Goal: Transaction & Acquisition: Purchase product/service

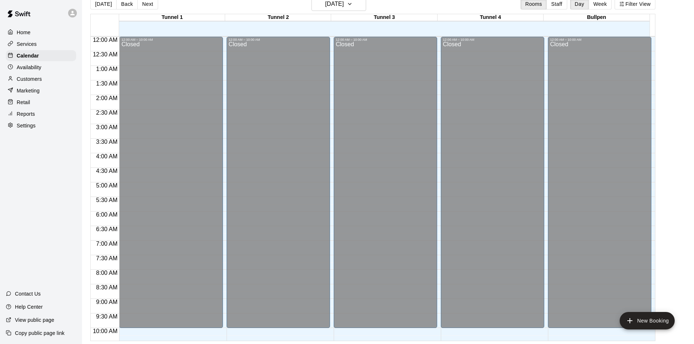
scroll to position [291, 0]
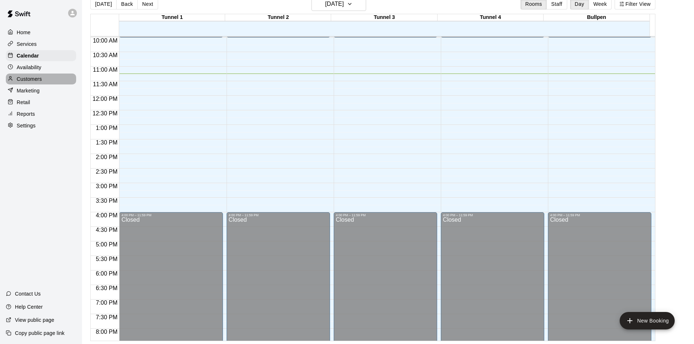
click at [30, 81] on p "Customers" at bounding box center [29, 78] width 25 height 7
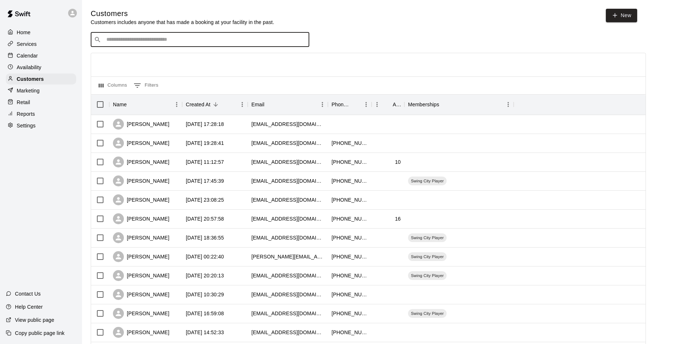
click at [190, 38] on input "Search customers by name or email" at bounding box center [205, 39] width 202 height 7
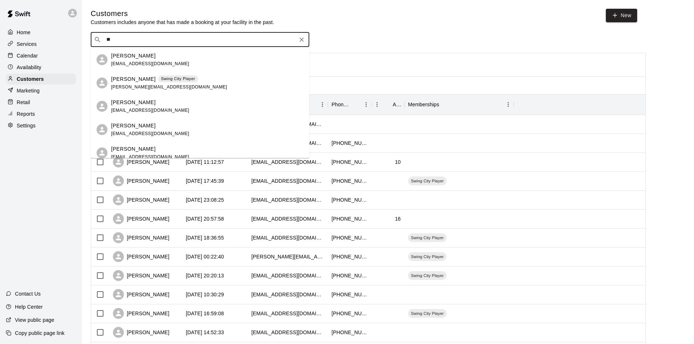
type input "*"
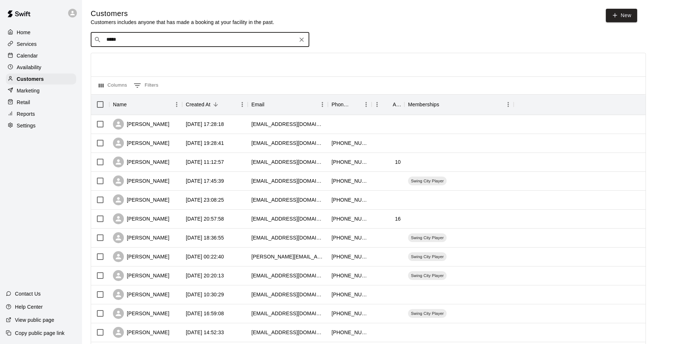
type input "******"
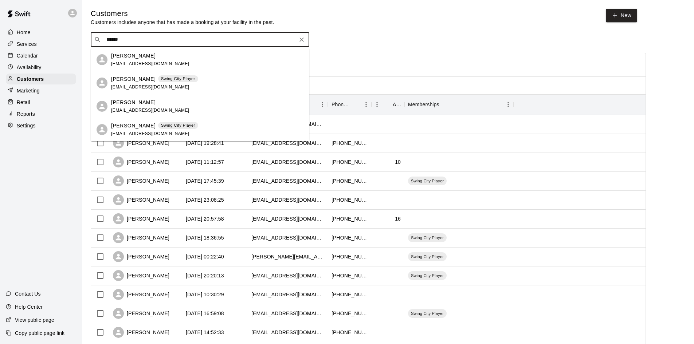
click at [134, 91] on div "[PERSON_NAME] Swing City Player [EMAIL_ADDRESS][DOMAIN_NAME]" at bounding box center [200, 82] width 218 height 23
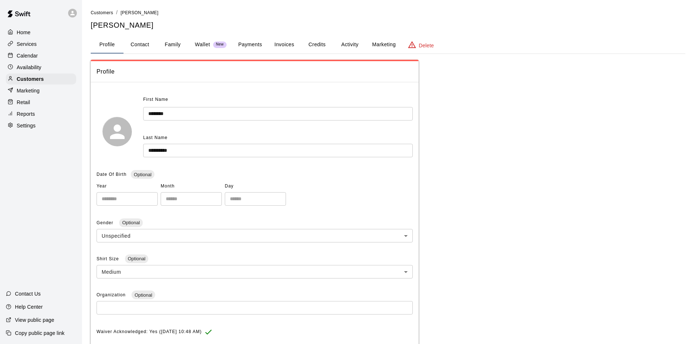
drag, startPoint x: 243, startPoint y: 44, endPoint x: 239, endPoint y: 46, distance: 3.9
click at [242, 46] on button "Payments" at bounding box center [249, 44] width 35 height 17
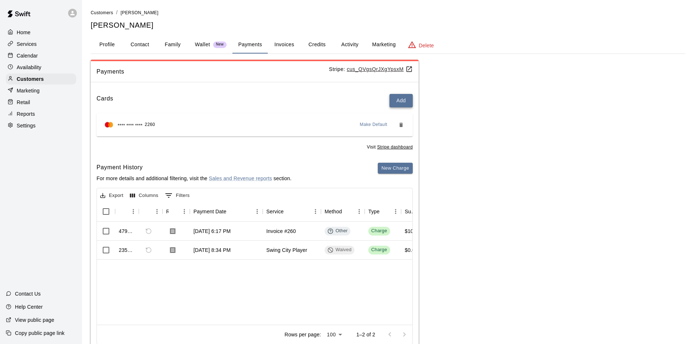
click at [397, 103] on button "Add" at bounding box center [400, 100] width 23 height 13
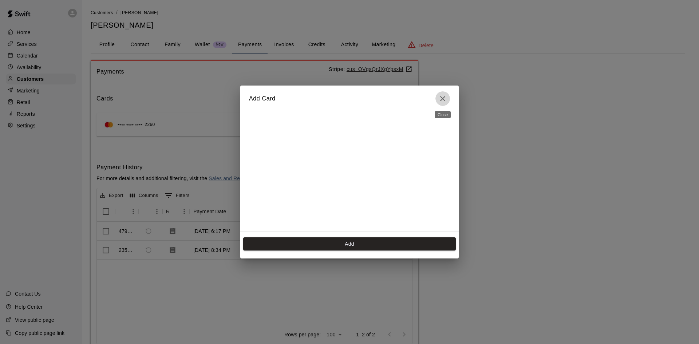
click at [439, 99] on icon "Close" at bounding box center [442, 98] width 9 height 9
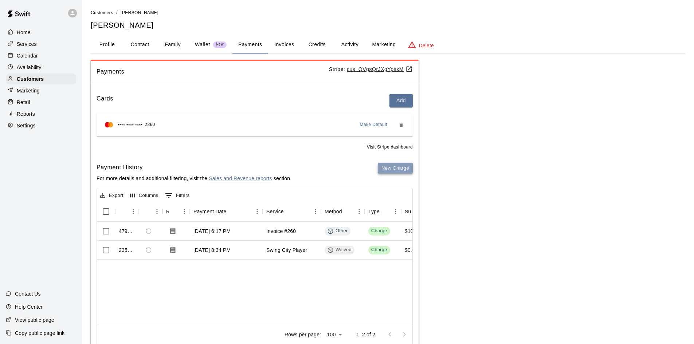
click at [387, 169] on button "New Charge" at bounding box center [395, 168] width 35 height 11
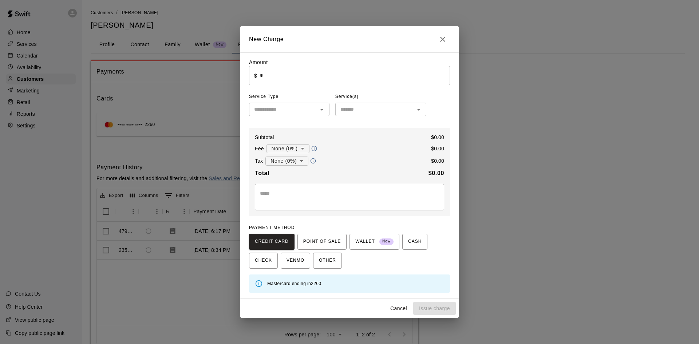
click at [343, 75] on input "*" at bounding box center [355, 75] width 190 height 19
click at [315, 245] on span "POINT OF SALE" at bounding box center [322, 242] width 38 height 12
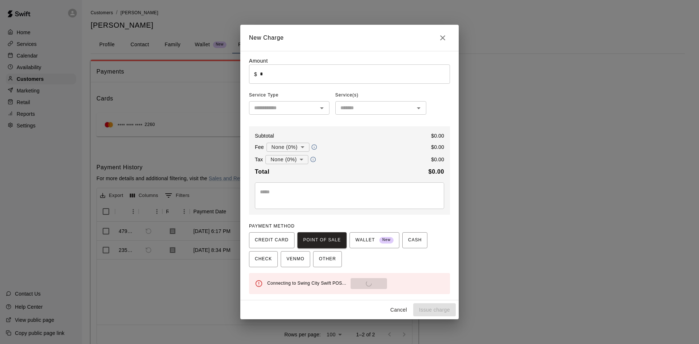
click at [321, 78] on input "*" at bounding box center [355, 73] width 190 height 19
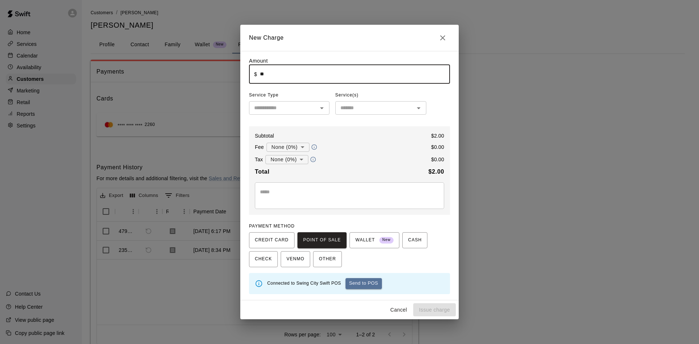
type input "*"
type input "******"
click at [309, 106] on input "text" at bounding box center [283, 107] width 64 height 9
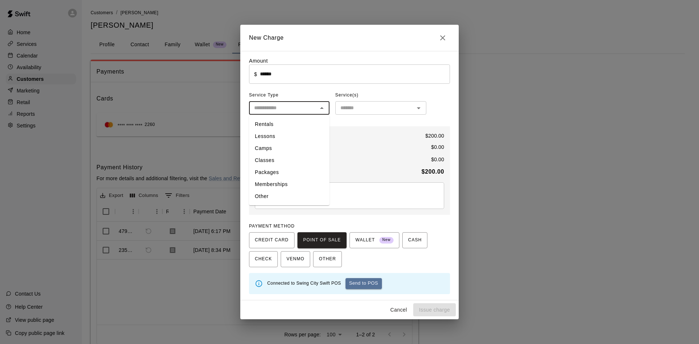
click at [281, 190] on li "Other" at bounding box center [289, 196] width 80 height 12
type input "*****"
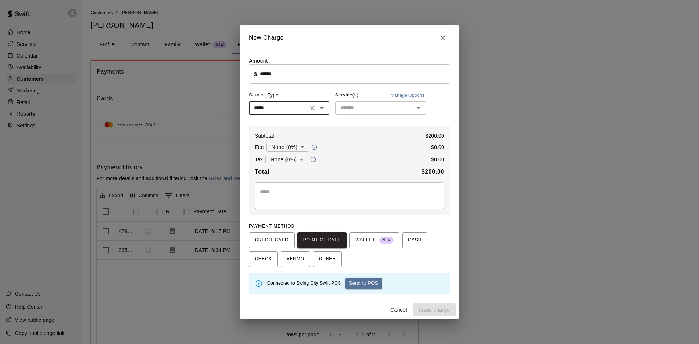
click at [398, 115] on div "​" at bounding box center [380, 107] width 91 height 13
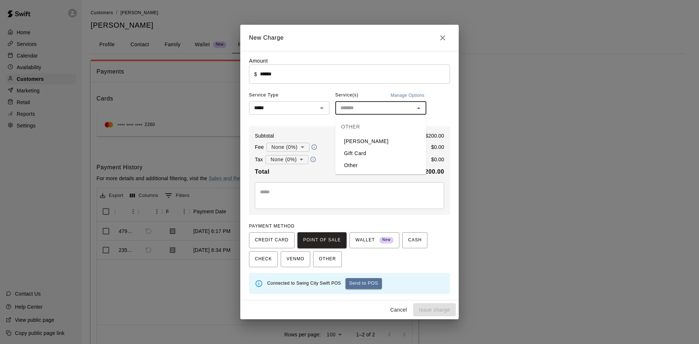
click at [372, 162] on li "Other" at bounding box center [380, 166] width 91 height 12
type input "*****"
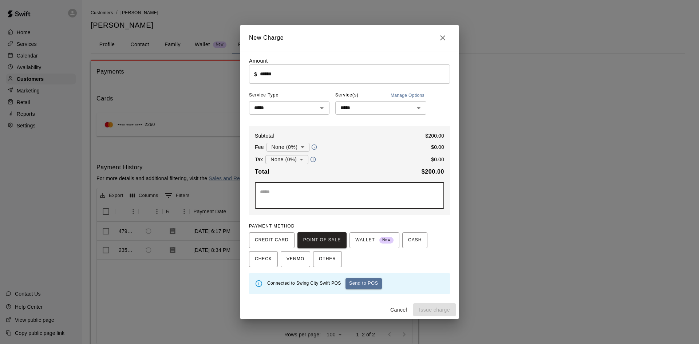
click at [343, 192] on textarea at bounding box center [349, 195] width 179 height 15
type textarea "**********"
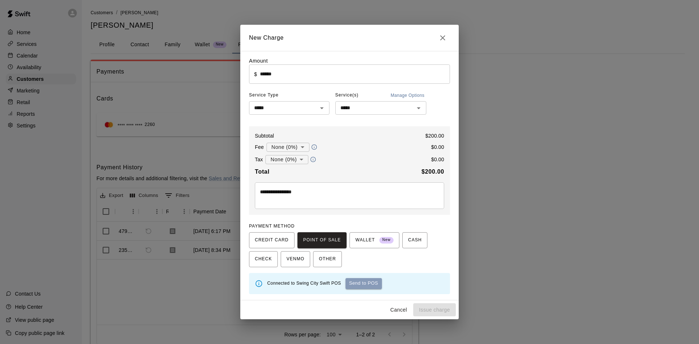
click at [356, 285] on button "Send to POS" at bounding box center [364, 283] width 36 height 11
type input "*"
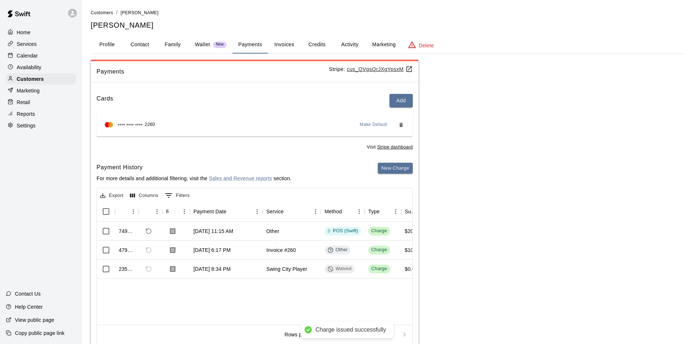
click at [46, 55] on div "Calendar" at bounding box center [41, 55] width 70 height 11
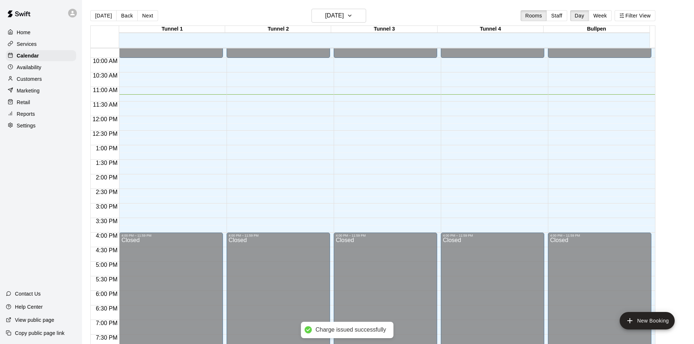
scroll to position [255, 0]
